Goal: Browse casually: Explore the website without a specific task or goal

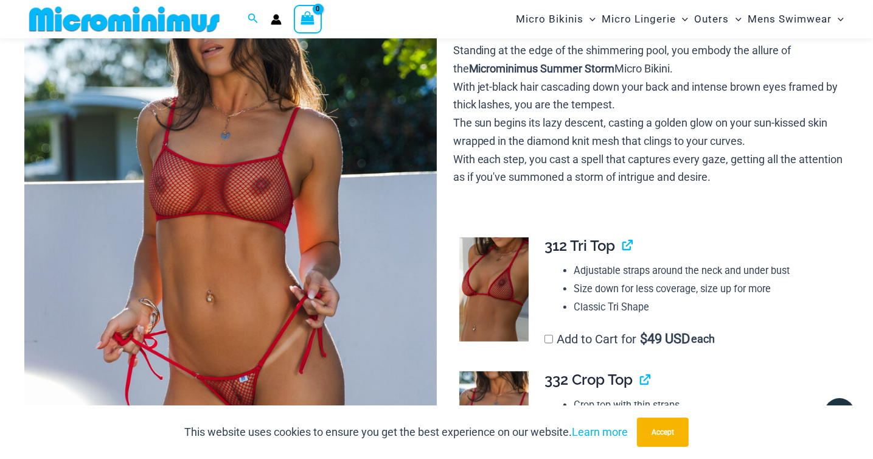
scroll to position [310, 0]
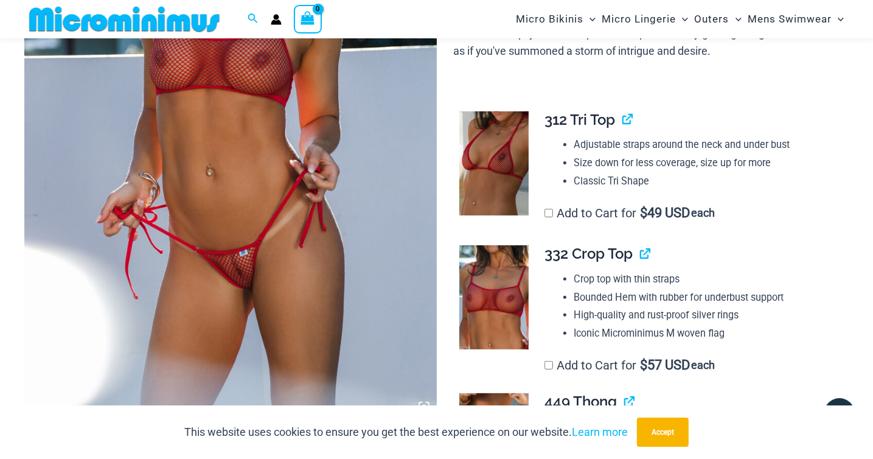
click at [242, 269] on img at bounding box center [230, 110] width 412 height 618
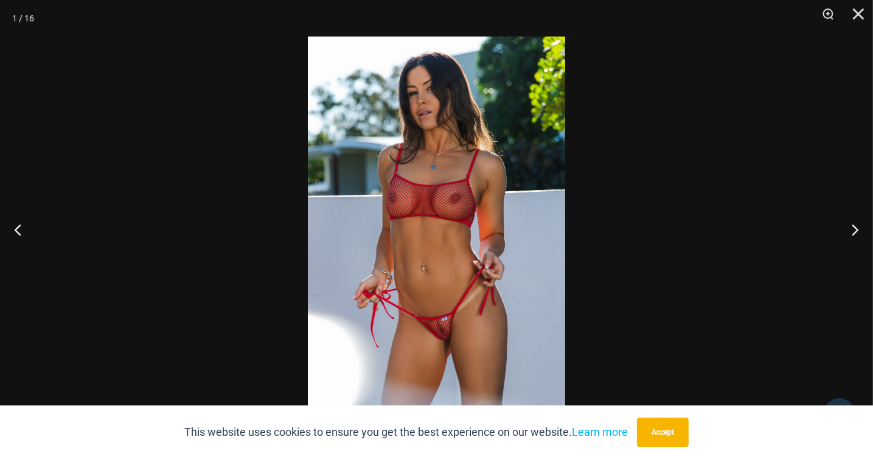
click at [411, 283] on img at bounding box center [436, 229] width 257 height 386
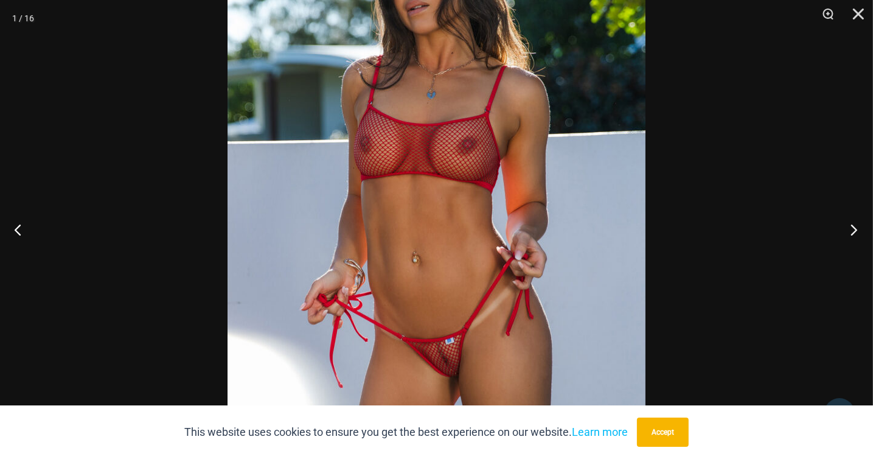
click at [853, 229] on button "Next" at bounding box center [850, 229] width 46 height 61
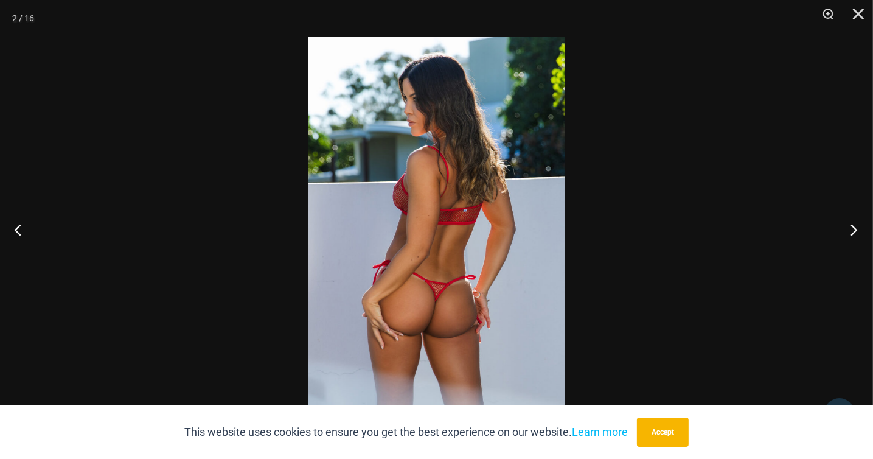
click at [853, 229] on button "Next" at bounding box center [850, 229] width 46 height 61
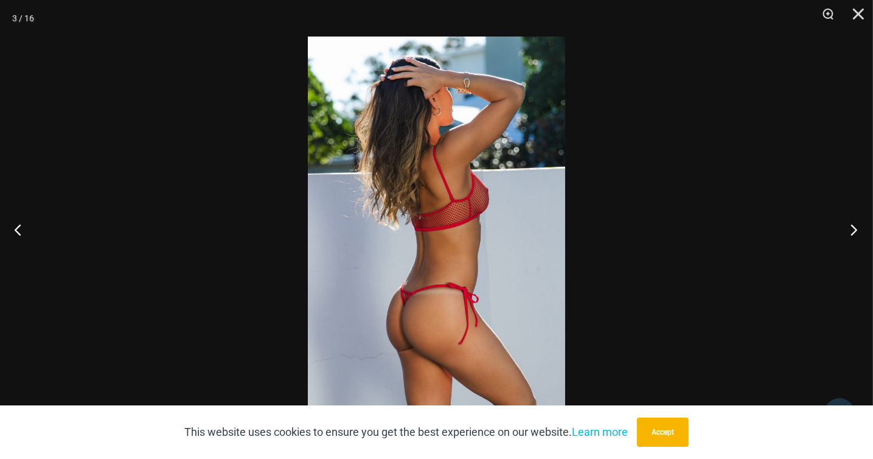
click at [853, 229] on button "Next" at bounding box center [850, 229] width 46 height 61
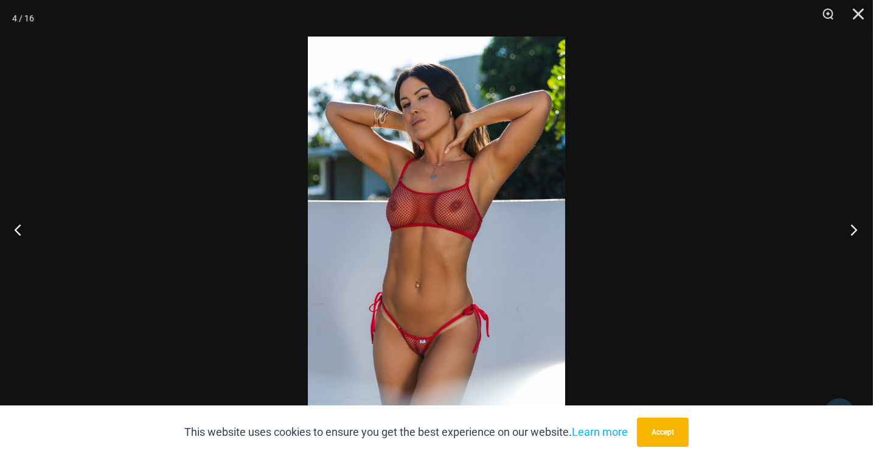
click at [853, 229] on button "Next" at bounding box center [850, 229] width 46 height 61
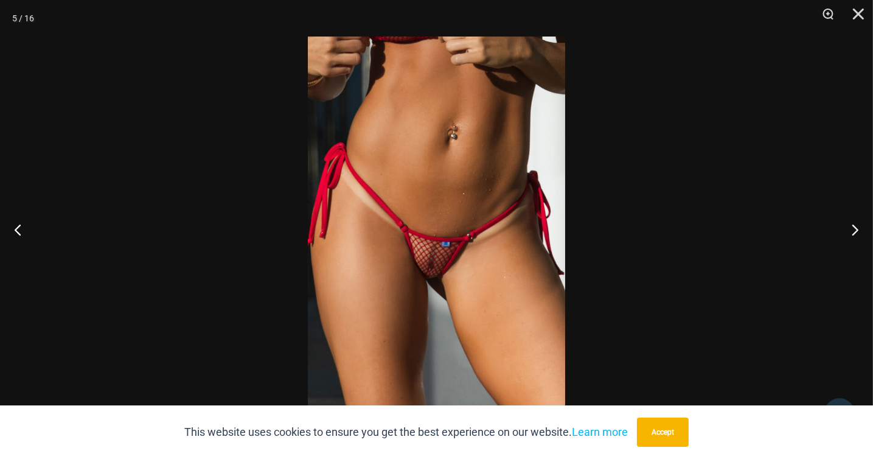
click at [423, 260] on img at bounding box center [436, 229] width 257 height 386
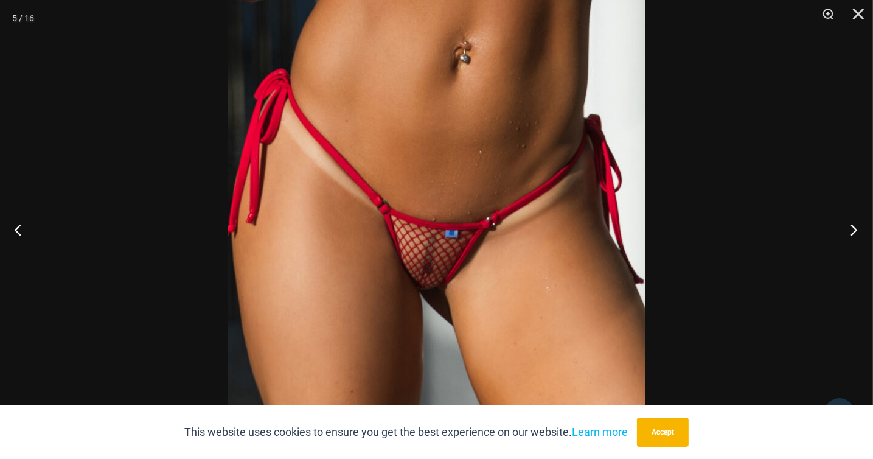
click at [856, 221] on button "Next" at bounding box center [850, 229] width 46 height 61
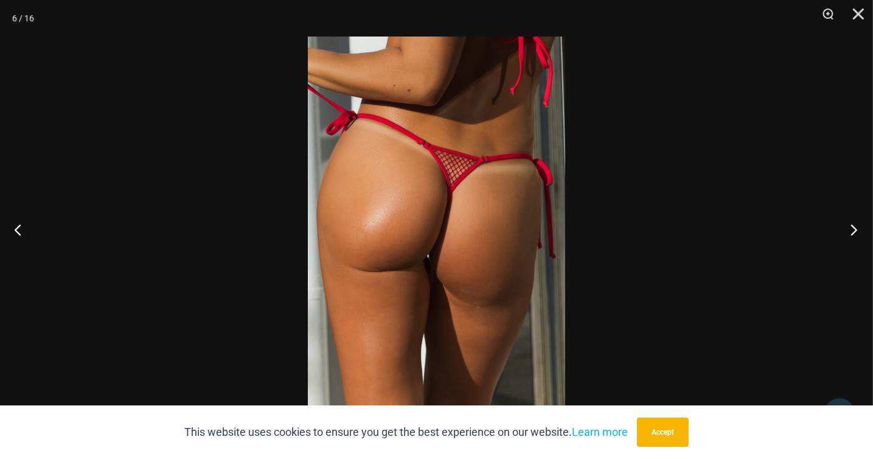
click at [856, 221] on button "Next" at bounding box center [850, 229] width 46 height 61
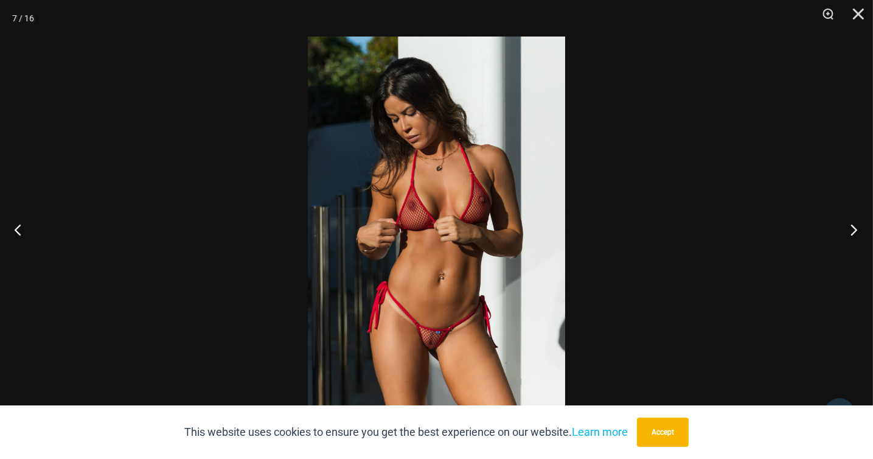
click at [856, 221] on button "Next" at bounding box center [850, 229] width 46 height 61
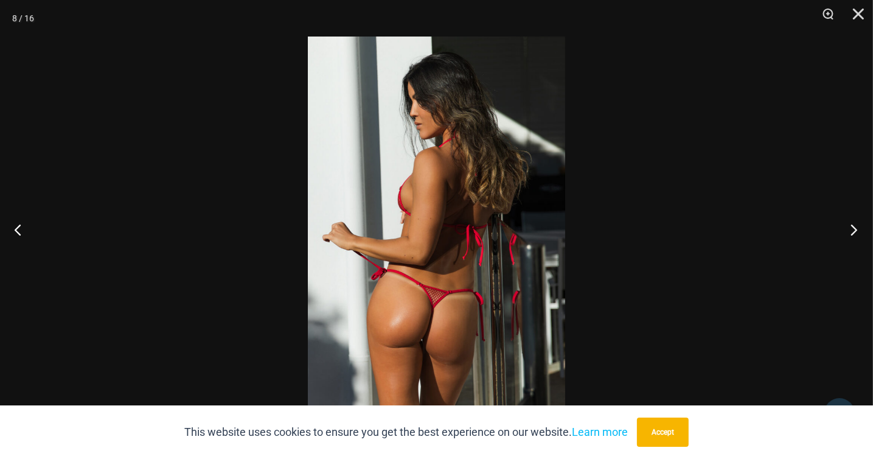
click at [856, 221] on button "Next" at bounding box center [850, 229] width 46 height 61
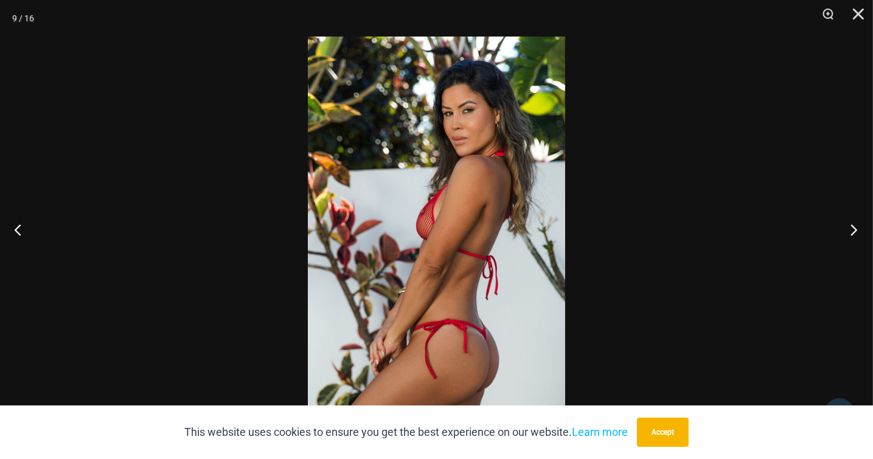
click at [856, 221] on button "Next" at bounding box center [850, 229] width 46 height 61
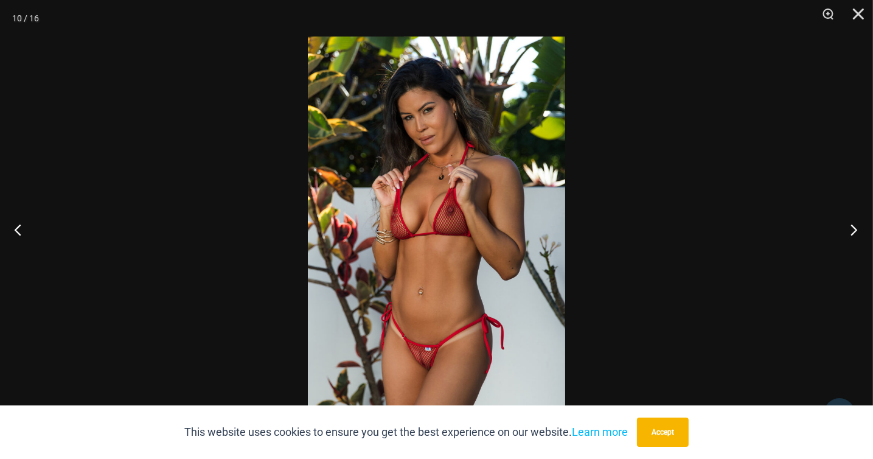
click at [856, 221] on button "Next" at bounding box center [850, 229] width 46 height 61
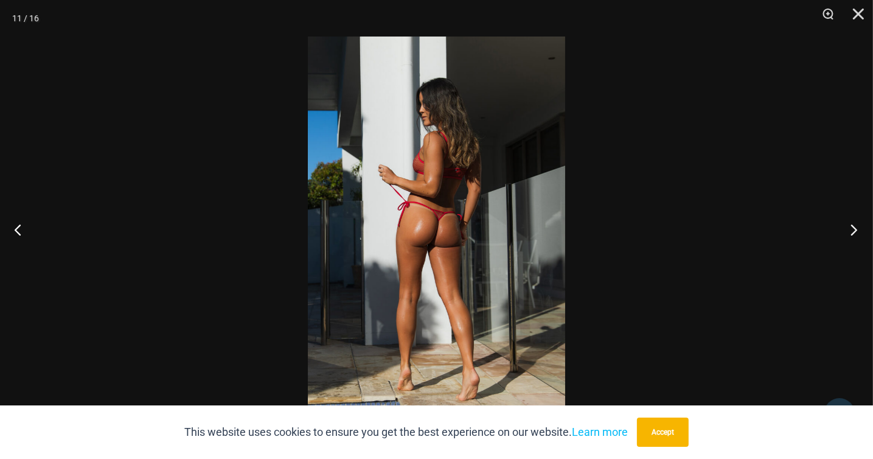
click at [856, 221] on button "Next" at bounding box center [850, 229] width 46 height 61
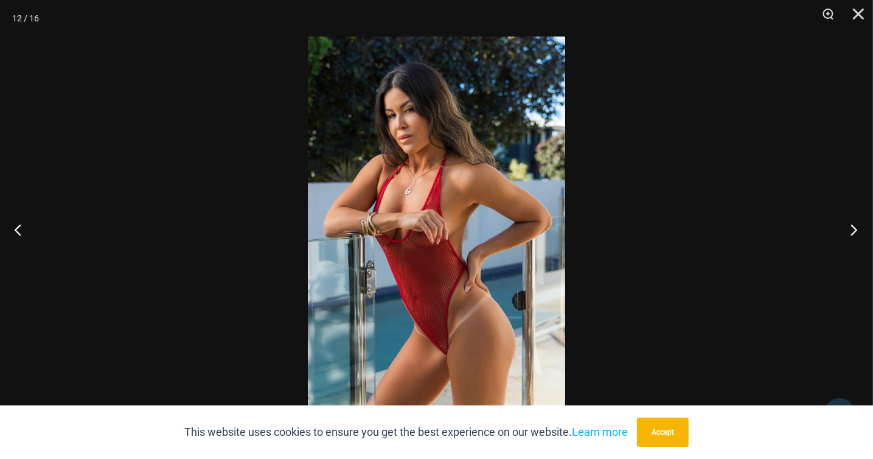
click at [856, 221] on button "Next" at bounding box center [850, 229] width 46 height 61
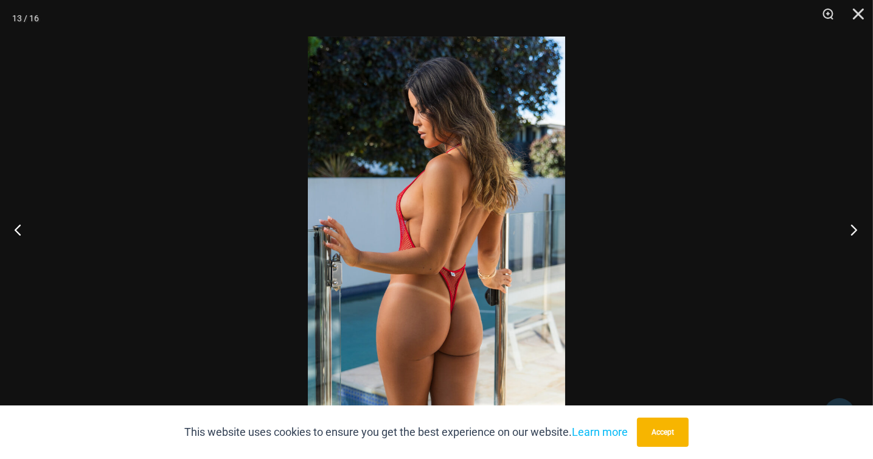
click at [856, 221] on button "Next" at bounding box center [850, 229] width 46 height 61
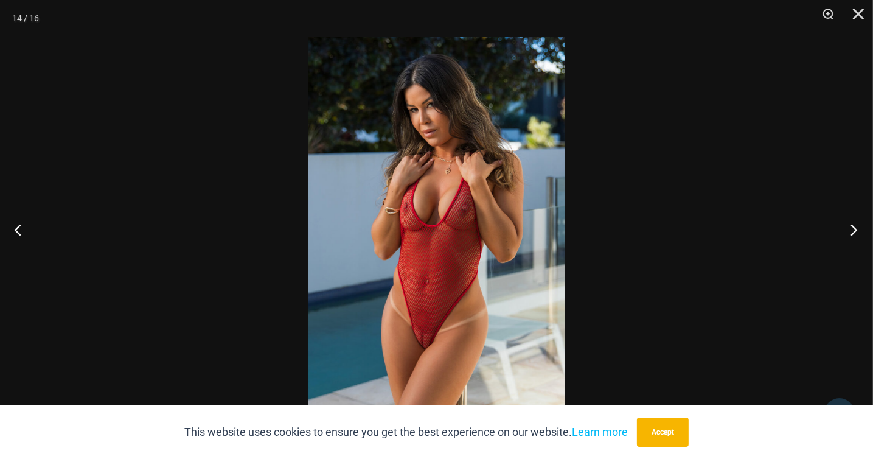
click at [856, 221] on button "Next" at bounding box center [850, 229] width 46 height 61
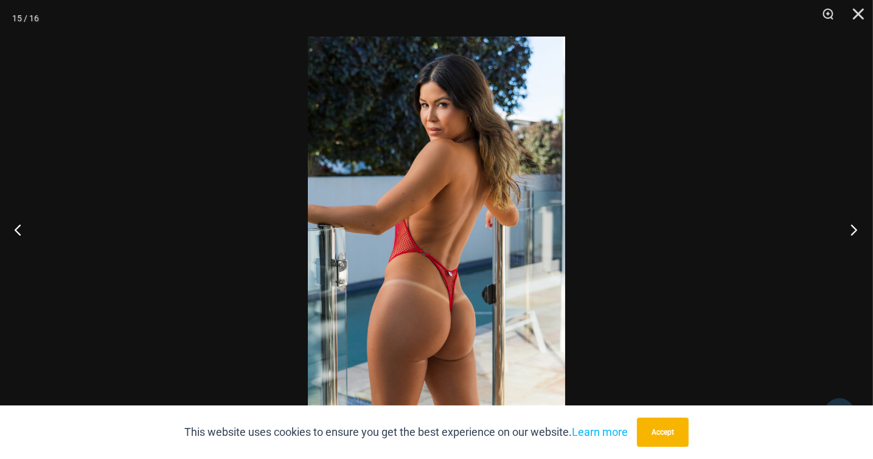
click at [856, 221] on button "Next" at bounding box center [850, 229] width 46 height 61
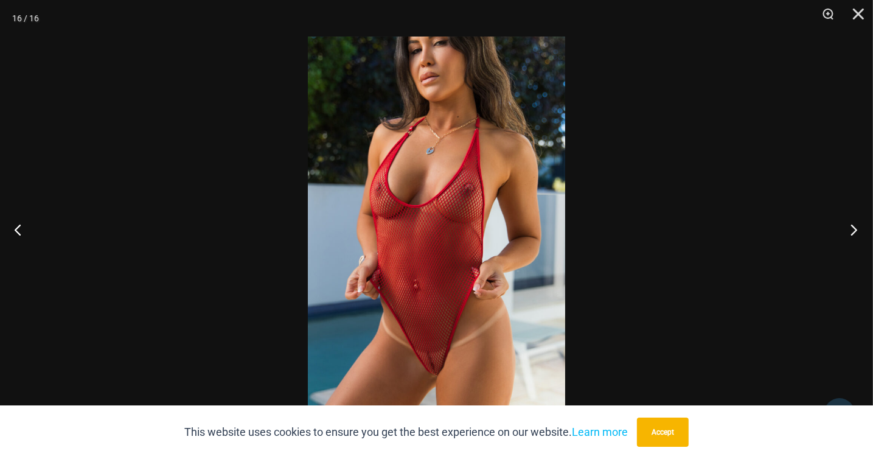
click at [856, 221] on button "Next" at bounding box center [850, 229] width 46 height 61
